Goal: Task Accomplishment & Management: Use online tool/utility

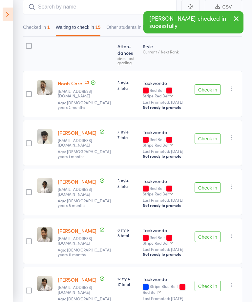
click at [213, 91] on button "Check in" at bounding box center [207, 89] width 26 height 10
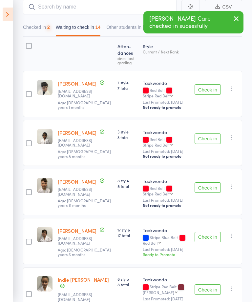
click at [212, 134] on button "Check in" at bounding box center [207, 138] width 26 height 10
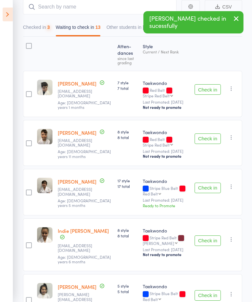
click at [212, 138] on button "Check in" at bounding box center [207, 138] width 26 height 10
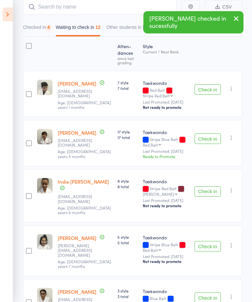
click at [211, 144] on button "Check in" at bounding box center [207, 138] width 26 height 10
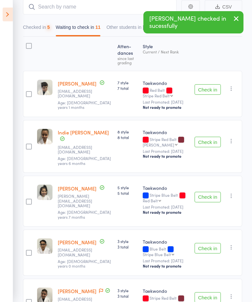
click at [212, 138] on button "Check in" at bounding box center [207, 142] width 26 height 10
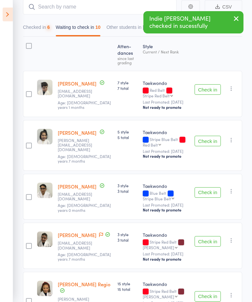
click at [211, 140] on button "Check in" at bounding box center [207, 141] width 26 height 10
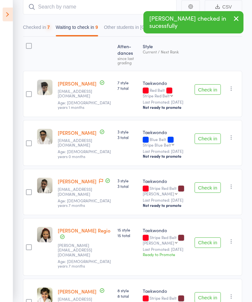
click at [214, 143] on button "Check in" at bounding box center [207, 138] width 26 height 10
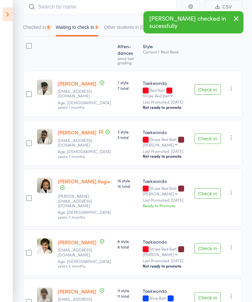
click at [210, 143] on button "Check in" at bounding box center [207, 138] width 26 height 10
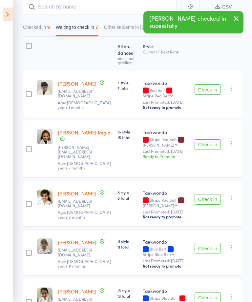
click at [212, 194] on button "Check in" at bounding box center [207, 199] width 26 height 10
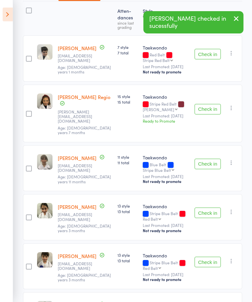
scroll to position [100, 0]
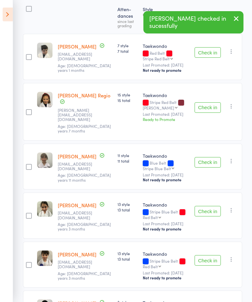
click at [214, 206] on button "Check in" at bounding box center [207, 211] width 26 height 10
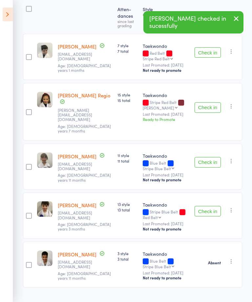
scroll to position [84, 0]
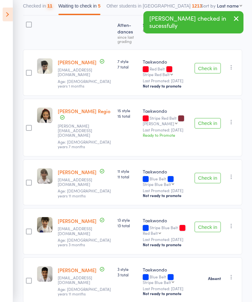
click at [217, 221] on button "Check in" at bounding box center [207, 226] width 26 height 10
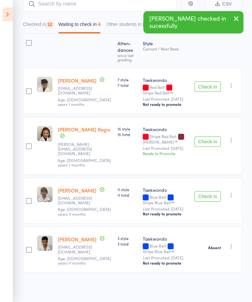
scroll to position [35, 0]
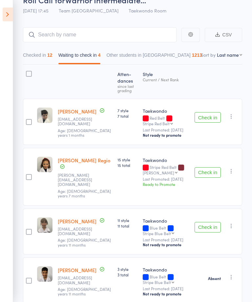
click at [8, 10] on icon at bounding box center [8, 15] width 10 height 14
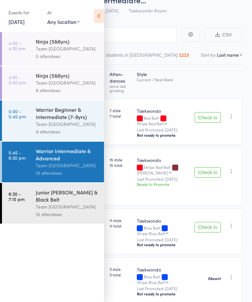
scroll to position [26, 0]
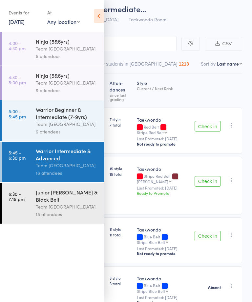
click at [70, 201] on div "Junior [PERSON_NAME] & Black Belt" at bounding box center [67, 195] width 63 height 14
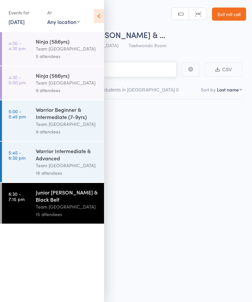
scroll to position [0, 0]
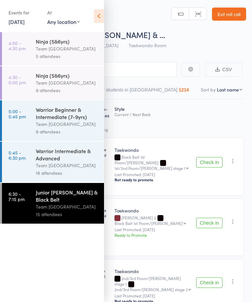
click at [104, 16] on icon at bounding box center [99, 16] width 10 height 14
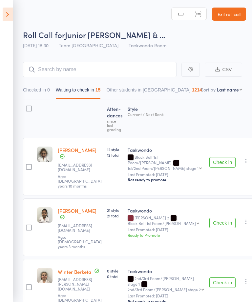
click at [210, 157] on button "Check in" at bounding box center [222, 162] width 26 height 10
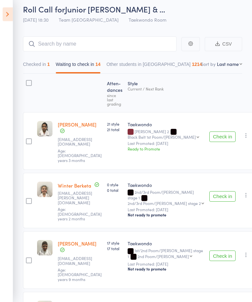
click at [212, 191] on button "Check in" at bounding box center [222, 196] width 26 height 10
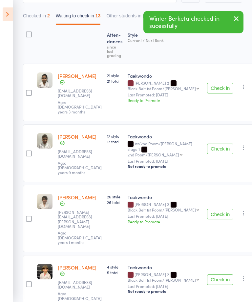
click at [207, 209] on button "Check in" at bounding box center [220, 214] width 26 height 10
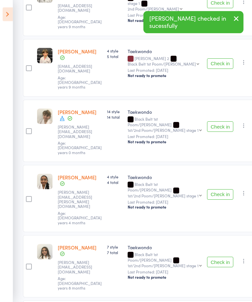
scroll to position [220, 0]
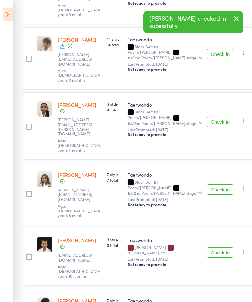
scroll to position [293, 0]
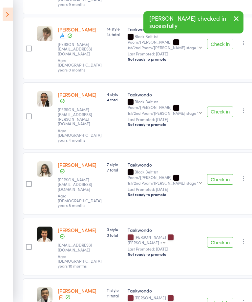
scroll to position [331, 0]
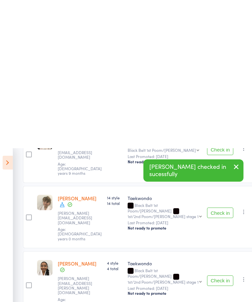
scroll to position [0, 0]
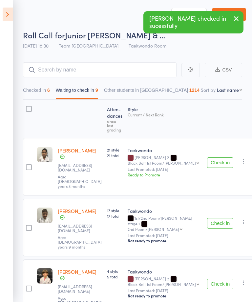
click at [49, 89] on div "6" at bounding box center [48, 89] width 3 height 5
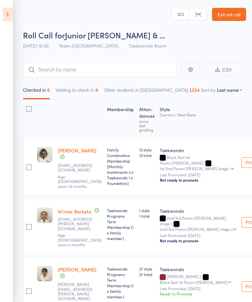
click at [89, 85] on button "Waiting to check in 9" at bounding box center [77, 91] width 42 height 15
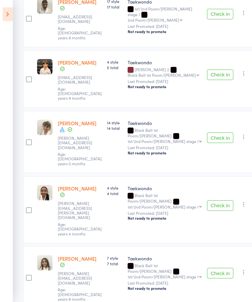
click at [219, 268] on button "Check in" at bounding box center [220, 273] width 26 height 10
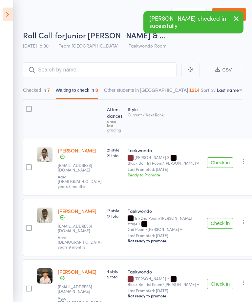
click at [47, 93] on button "Checked in 7" at bounding box center [36, 91] width 27 height 15
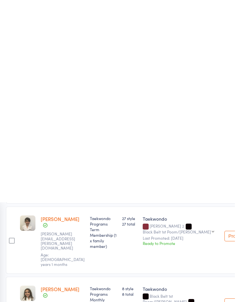
scroll to position [0, 11]
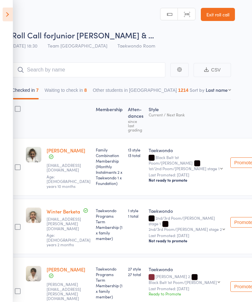
click at [178, 153] on div "Taekwondo" at bounding box center [186, 150] width 76 height 7
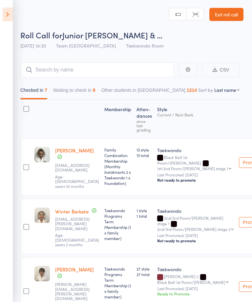
scroll to position [0, 0]
